Goal: Task Accomplishment & Management: Use online tool/utility

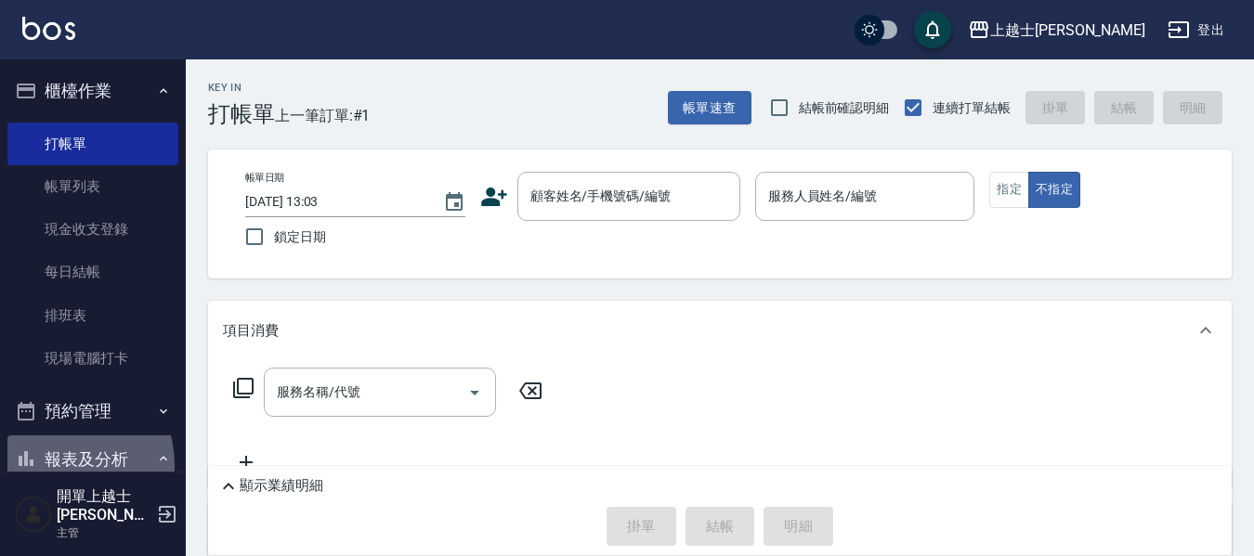
drag, startPoint x: 0, startPoint y: 0, endPoint x: 53, endPoint y: 465, distance: 468.2
click at [53, 465] on button "報表及分析" at bounding box center [92, 459] width 171 height 48
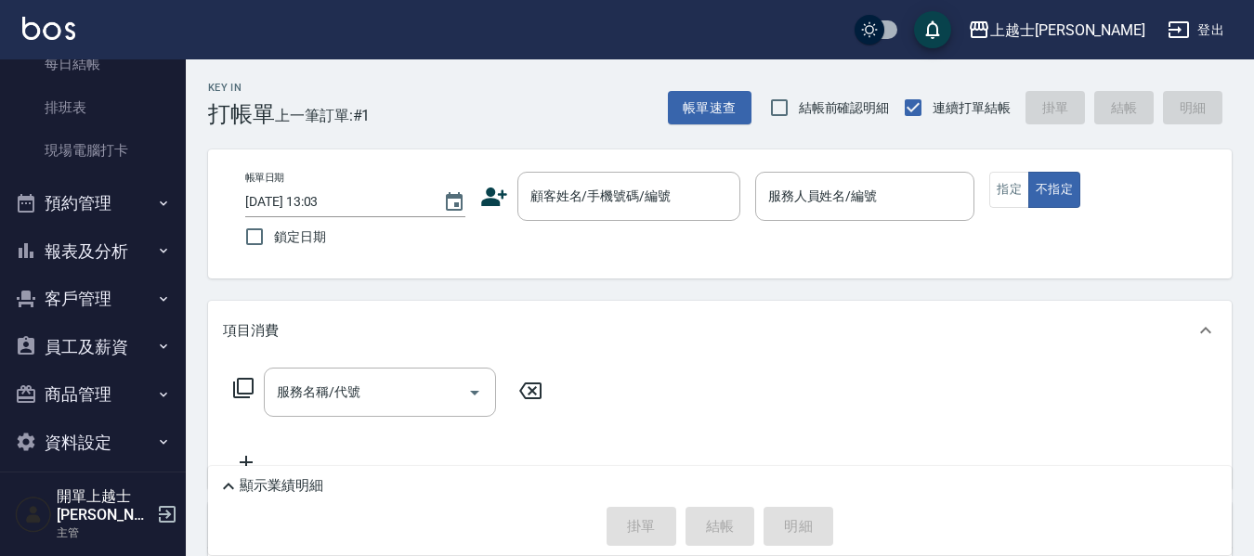
click at [92, 254] on button "報表及分析" at bounding box center [92, 251] width 171 height 48
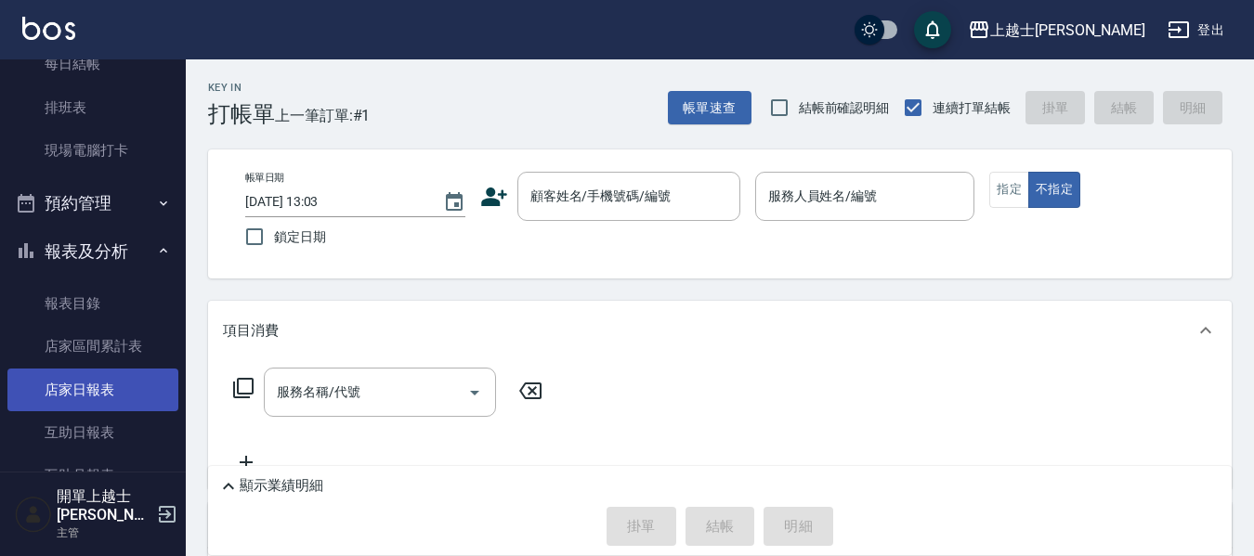
click at [94, 392] on link "店家日報表" at bounding box center [92, 390] width 171 height 43
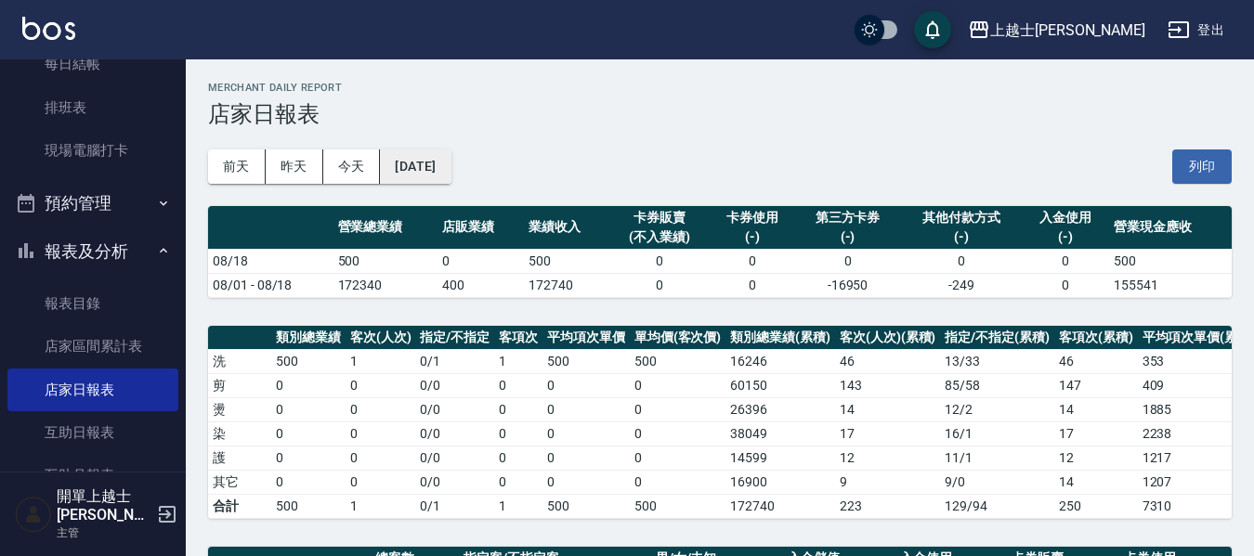
click at [450, 166] on button "2025/08/18" at bounding box center [415, 166] width 71 height 34
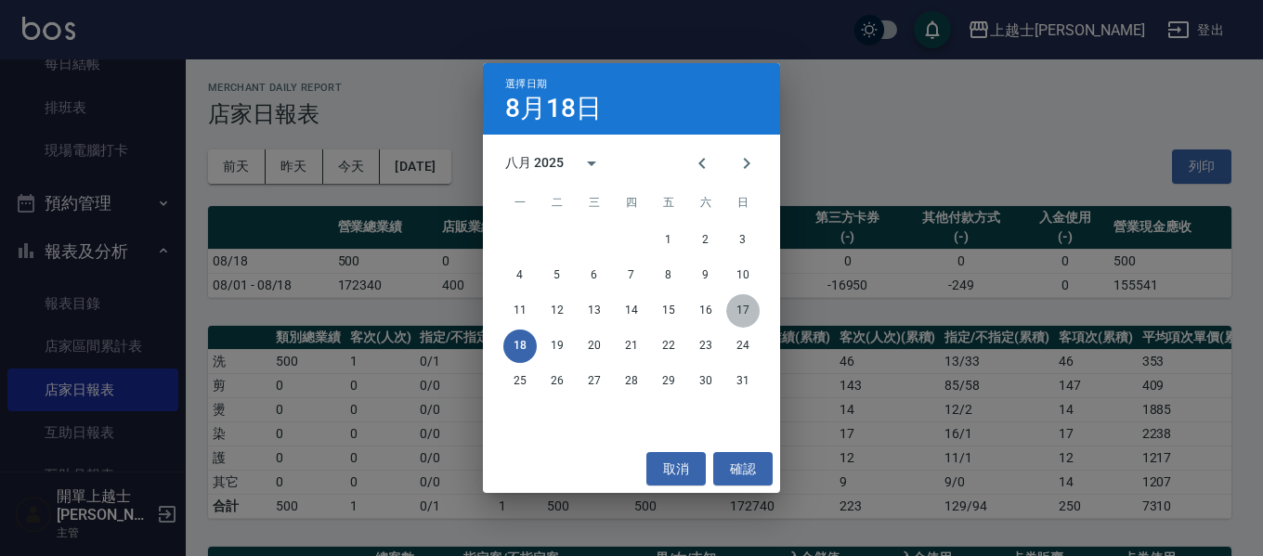
click at [739, 310] on button "17" at bounding box center [742, 310] width 33 height 33
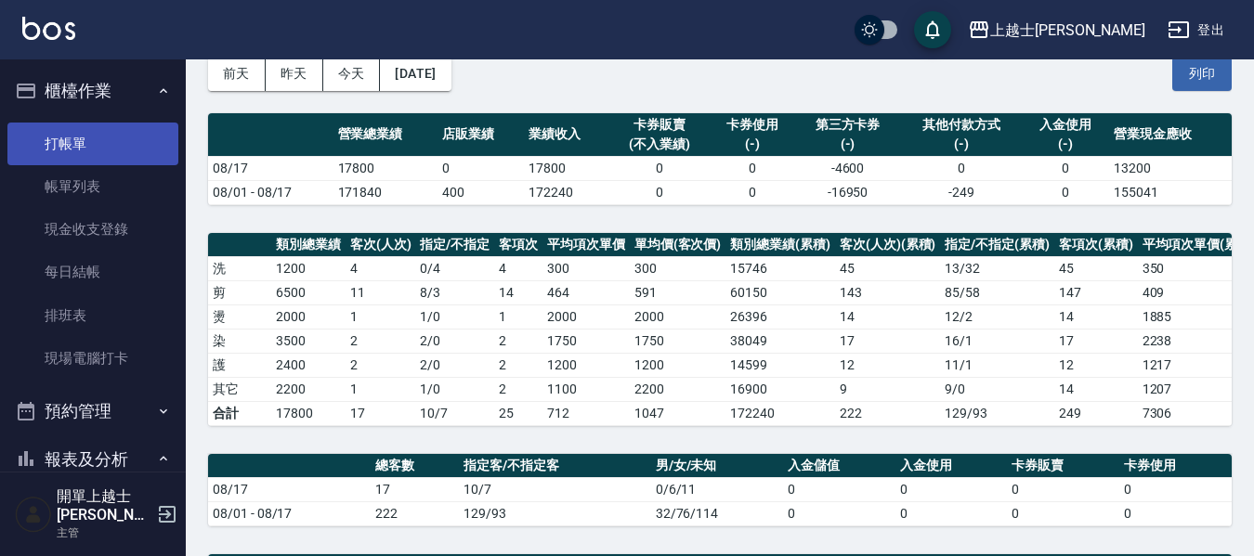
drag, startPoint x: 49, startPoint y: 158, endPoint x: 15, endPoint y: 154, distance: 34.6
click at [49, 158] on link "打帳單" at bounding box center [92, 144] width 171 height 43
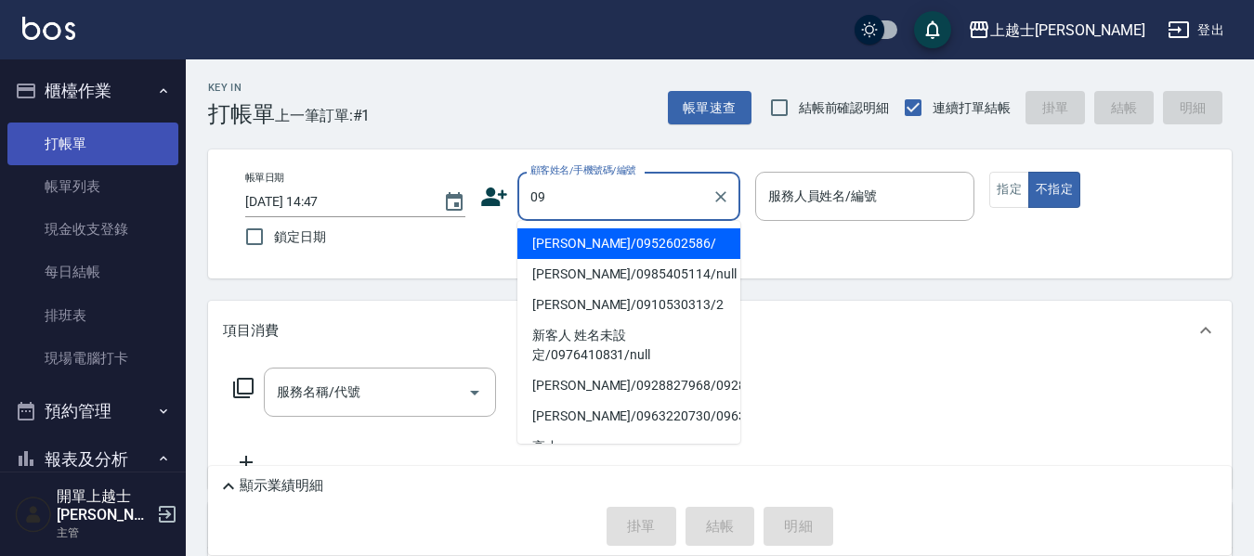
type input "哲哲/0952602586/"
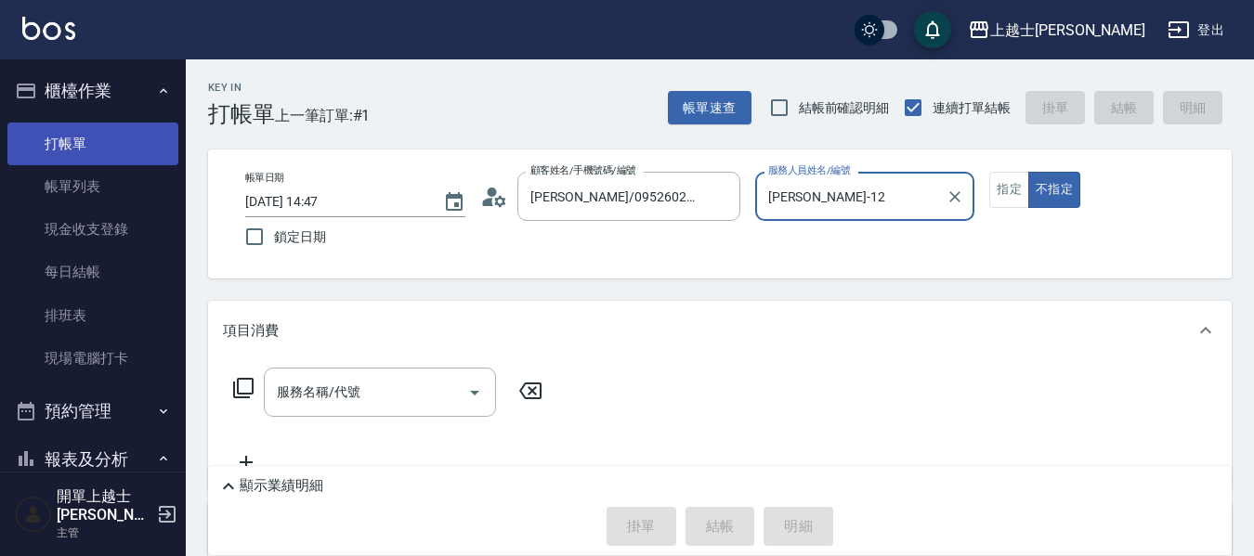
type input "哲哲-12"
click at [1028, 172] on button "不指定" at bounding box center [1054, 190] width 52 height 36
type button "false"
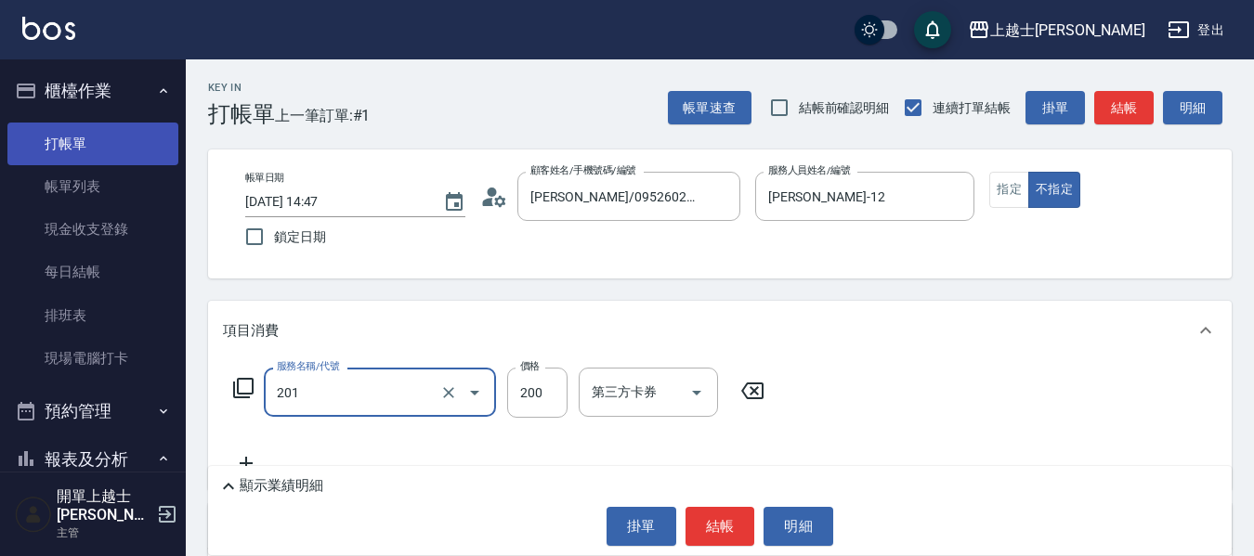
type input "B級單剪(201)"
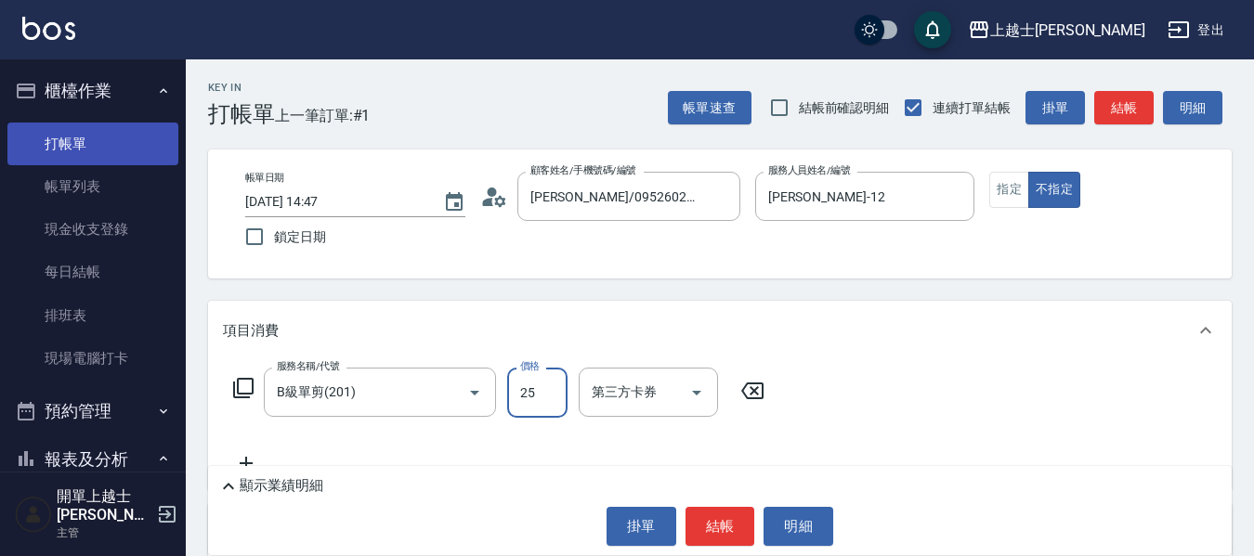
type input "250"
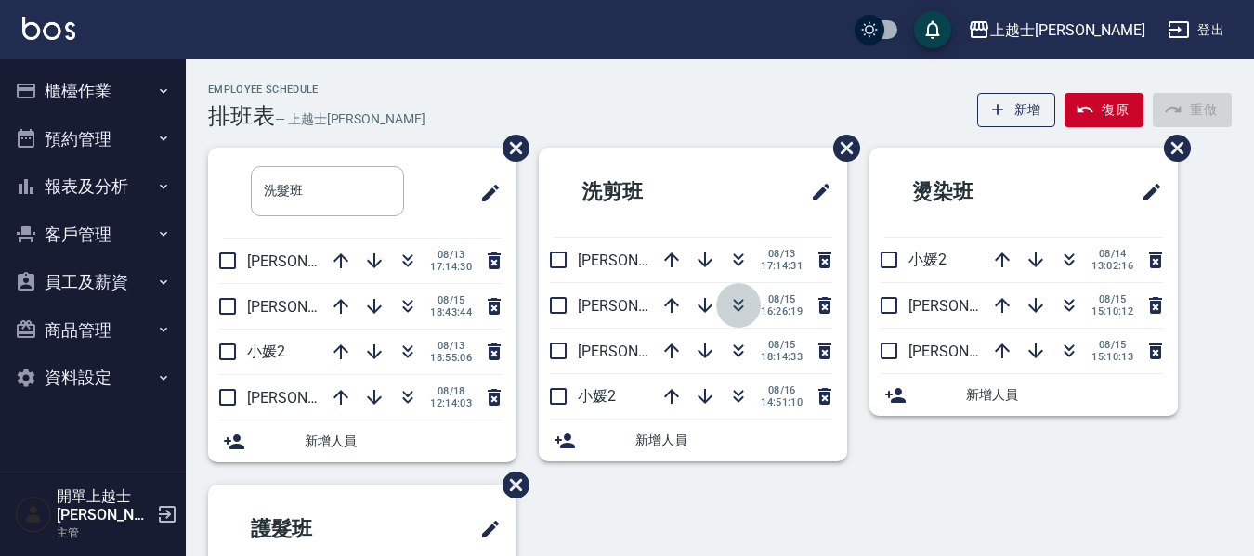
click at [727, 311] on icon "button" at bounding box center [738, 305] width 22 height 22
